Goal: Information Seeking & Learning: Learn about a topic

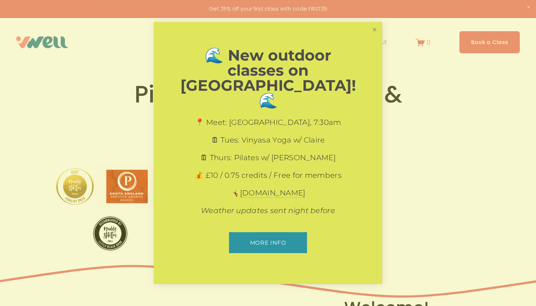
click at [369, 36] on link "Close" at bounding box center [374, 29] width 13 height 13
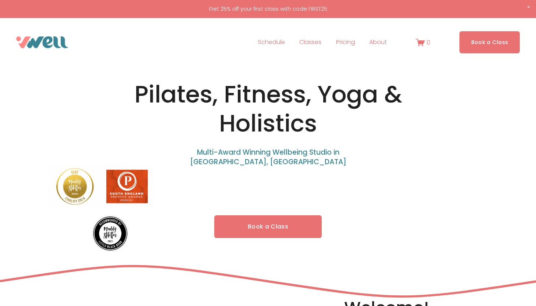
click at [352, 40] on link "Pricing" at bounding box center [345, 42] width 19 height 12
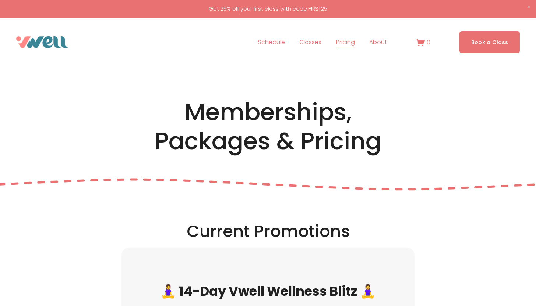
click at [381, 46] on span "About" at bounding box center [378, 42] width 18 height 11
click at [0, 0] on span "The Studio" at bounding box center [0, 0] width 0 height 0
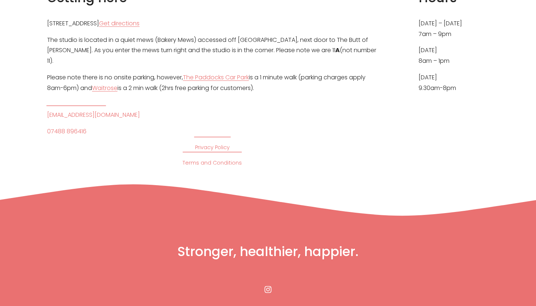
scroll to position [318, 0]
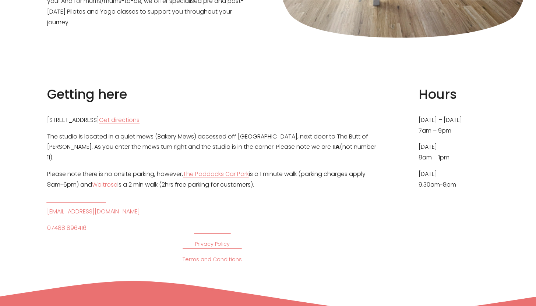
drag, startPoint x: 145, startPoint y: 111, endPoint x: 128, endPoint y: 111, distance: 16.6
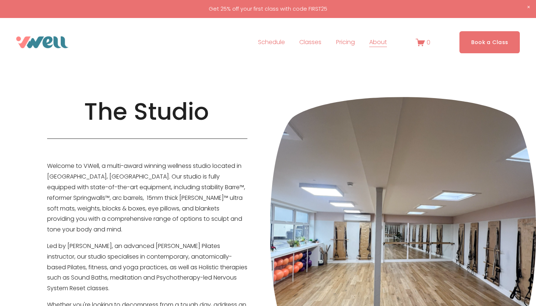
scroll to position [0, 0]
click at [0, 0] on span "Pilates" at bounding box center [0, 0] width 0 height 0
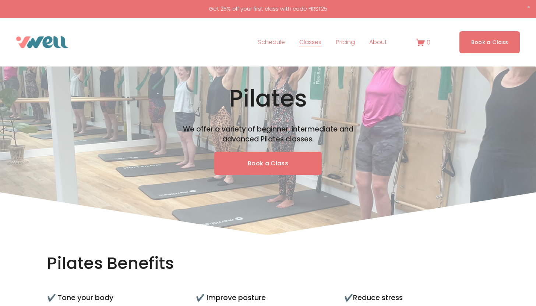
click at [0, 0] on span "Private Sessions" at bounding box center [0, 0] width 0 height 0
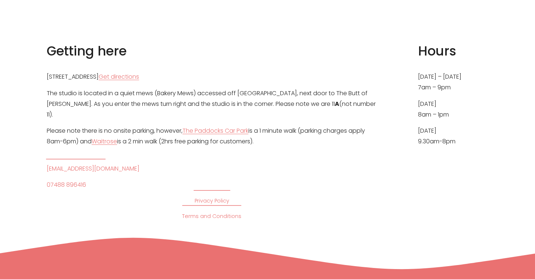
scroll to position [3767, 0]
